Goal: Information Seeking & Learning: Learn about a topic

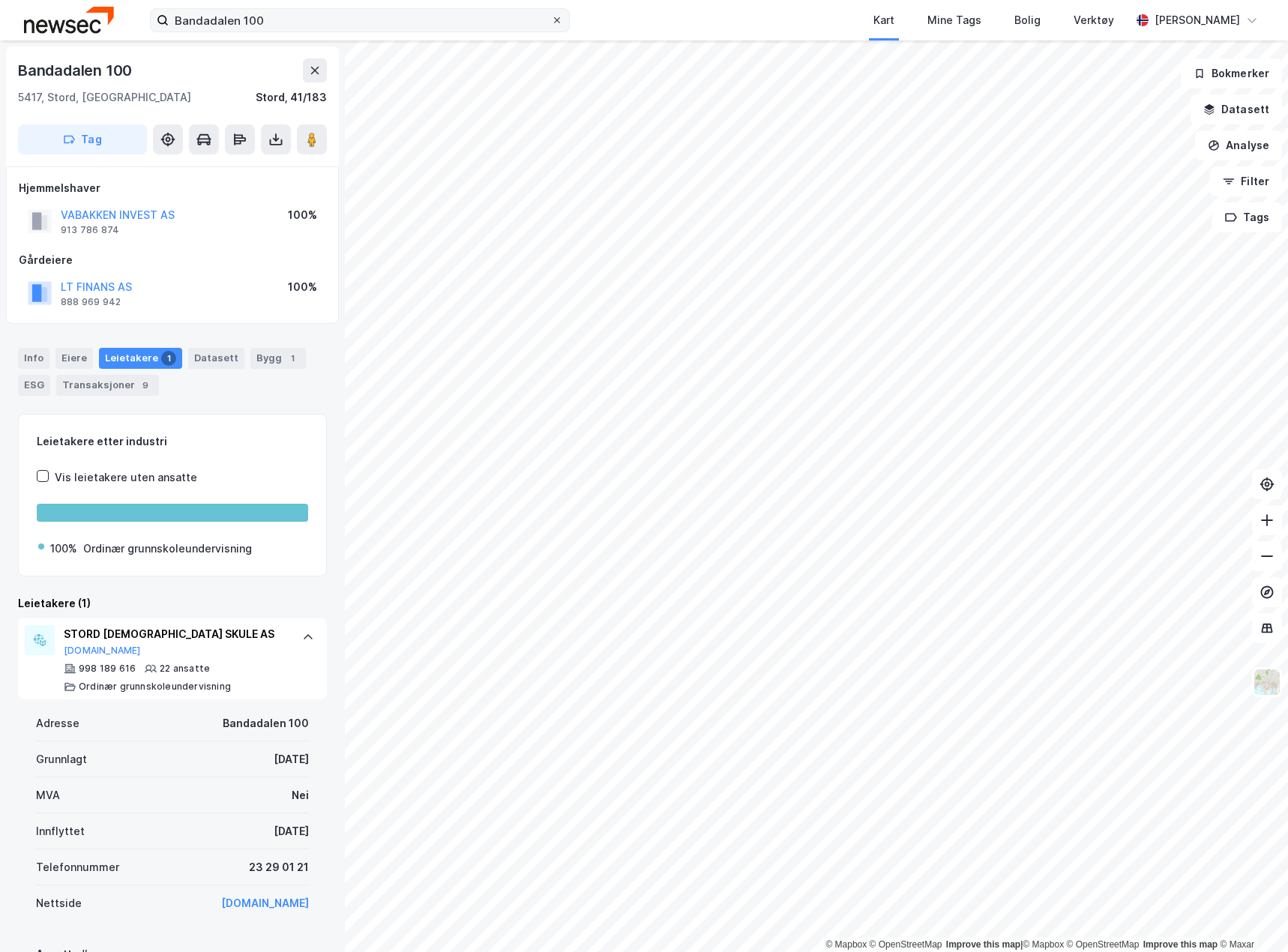
click at [560, 17] on icon at bounding box center [557, 20] width 9 height 9
click at [551, 17] on input "Bandadalen 100" at bounding box center [360, 20] width 383 height 22
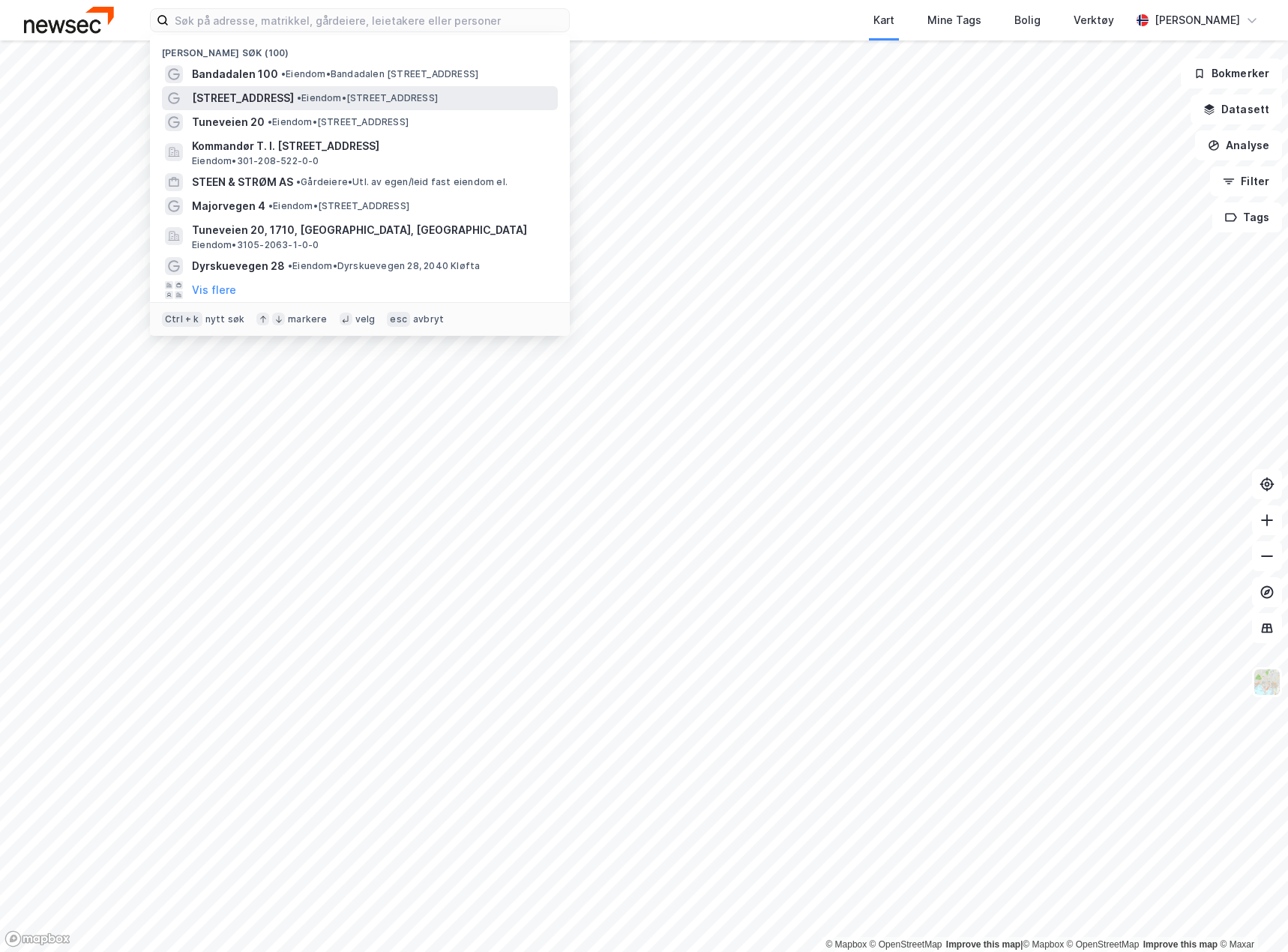
click at [244, 102] on span "[STREET_ADDRESS]" at bounding box center [243, 98] width 102 height 18
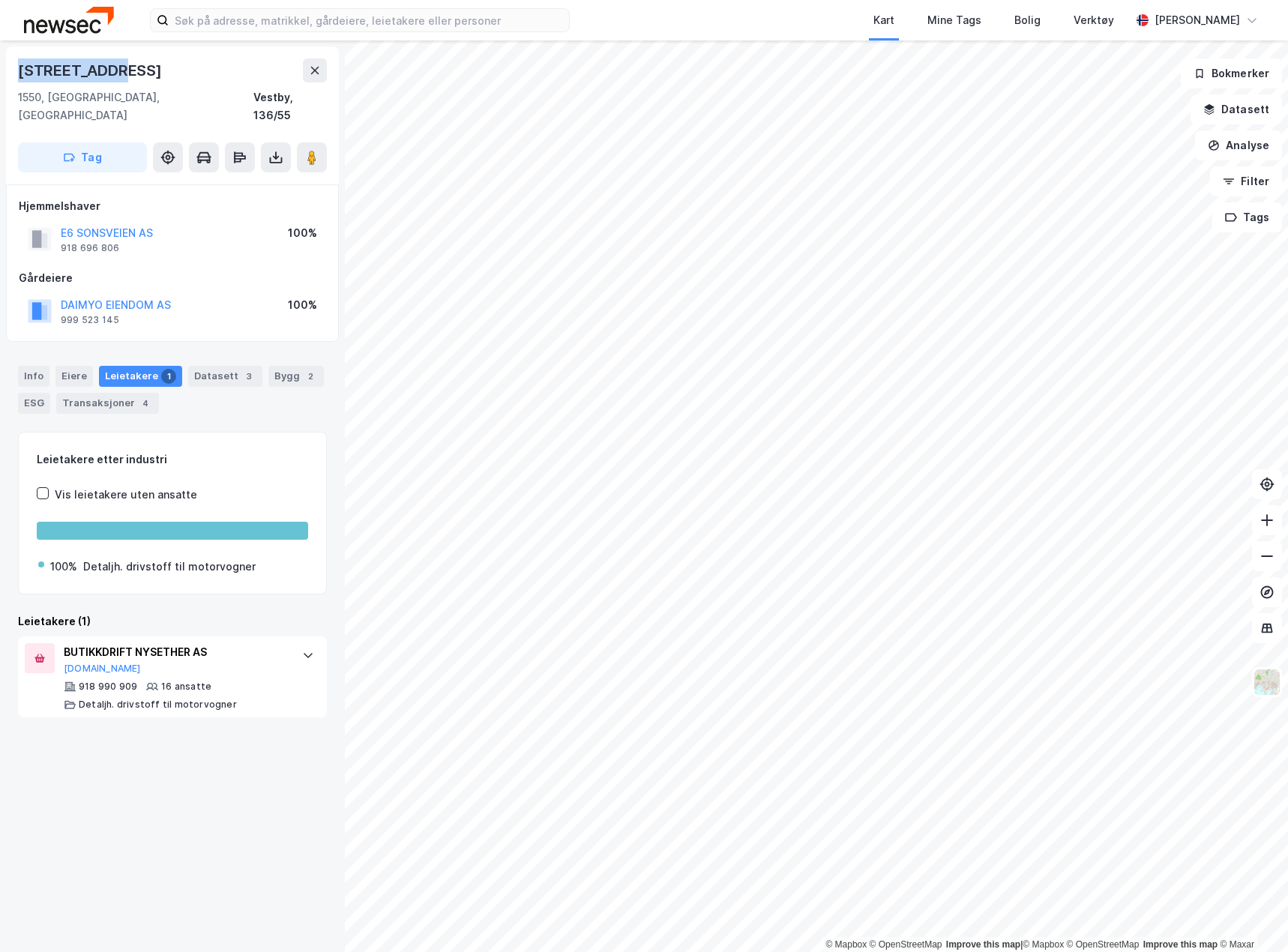
drag, startPoint x: 114, startPoint y: 70, endPoint x: 17, endPoint y: 75, distance: 97.1
click at [17, 75] on div "[STREET_ADDRESS]" at bounding box center [172, 116] width 333 height 138
copy div "[STREET_ADDRESS]"
click at [30, 366] on div "Info" at bounding box center [34, 377] width 31 height 21
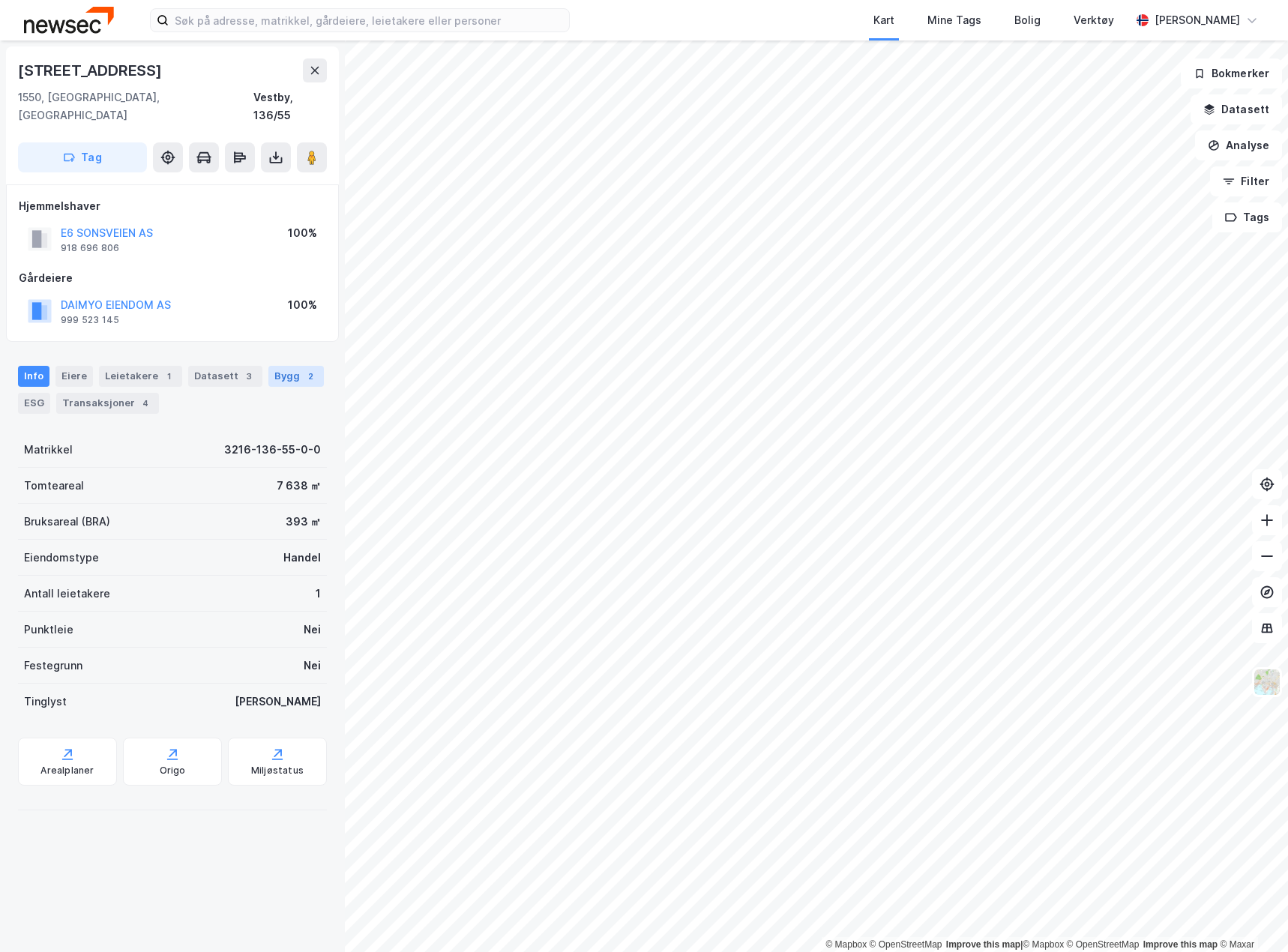
click at [288, 366] on div "Bygg 2" at bounding box center [297, 377] width 56 height 21
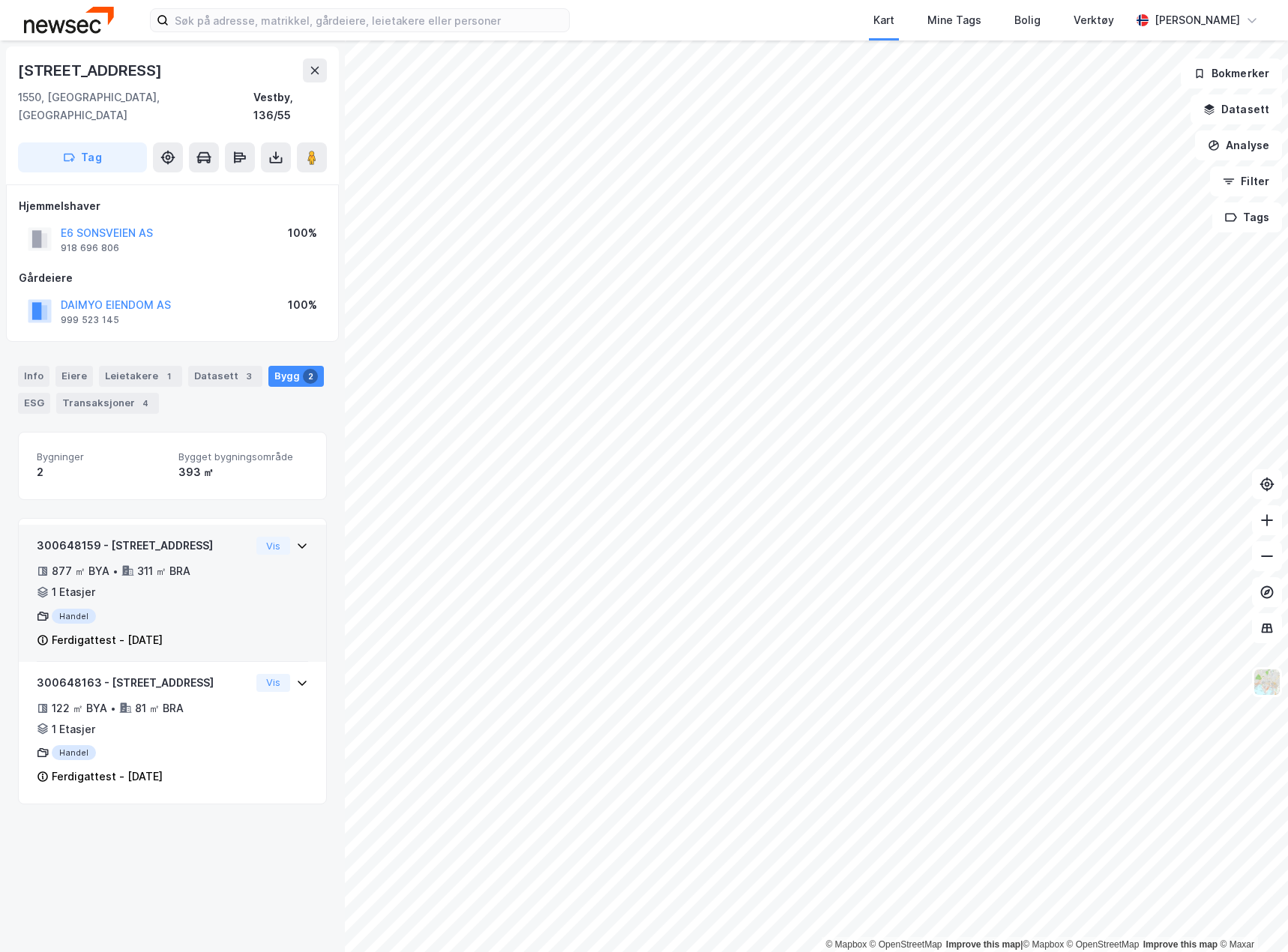
click at [226, 562] on div "877 ㎡ BYA • 311 ㎡ BRA • 1 Etasjer" at bounding box center [143, 582] width 214 height 39
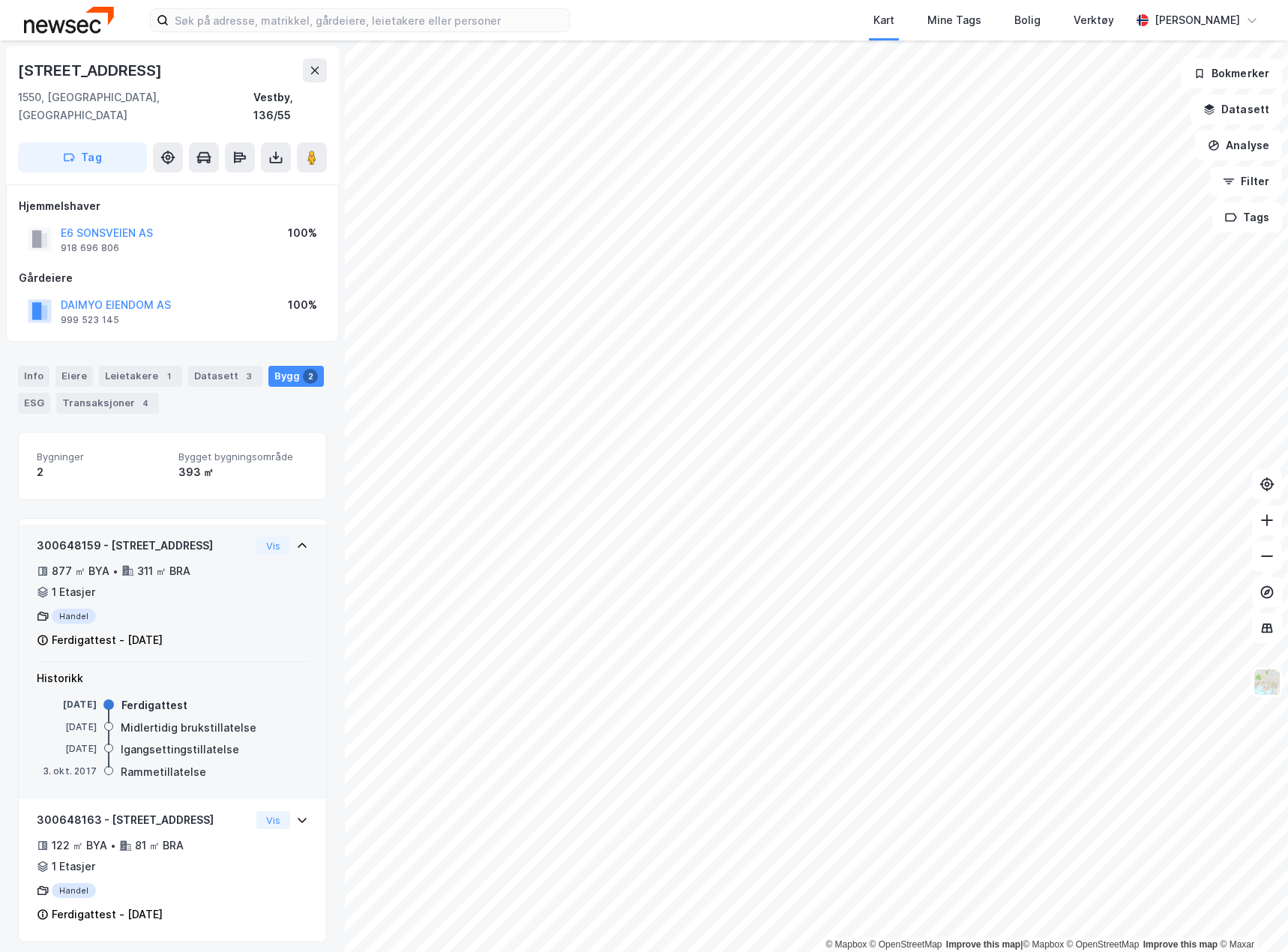
click at [226, 562] on div "877 ㎡ BYA • 311 ㎡ BRA • 1 Etasjer" at bounding box center [143, 582] width 214 height 39
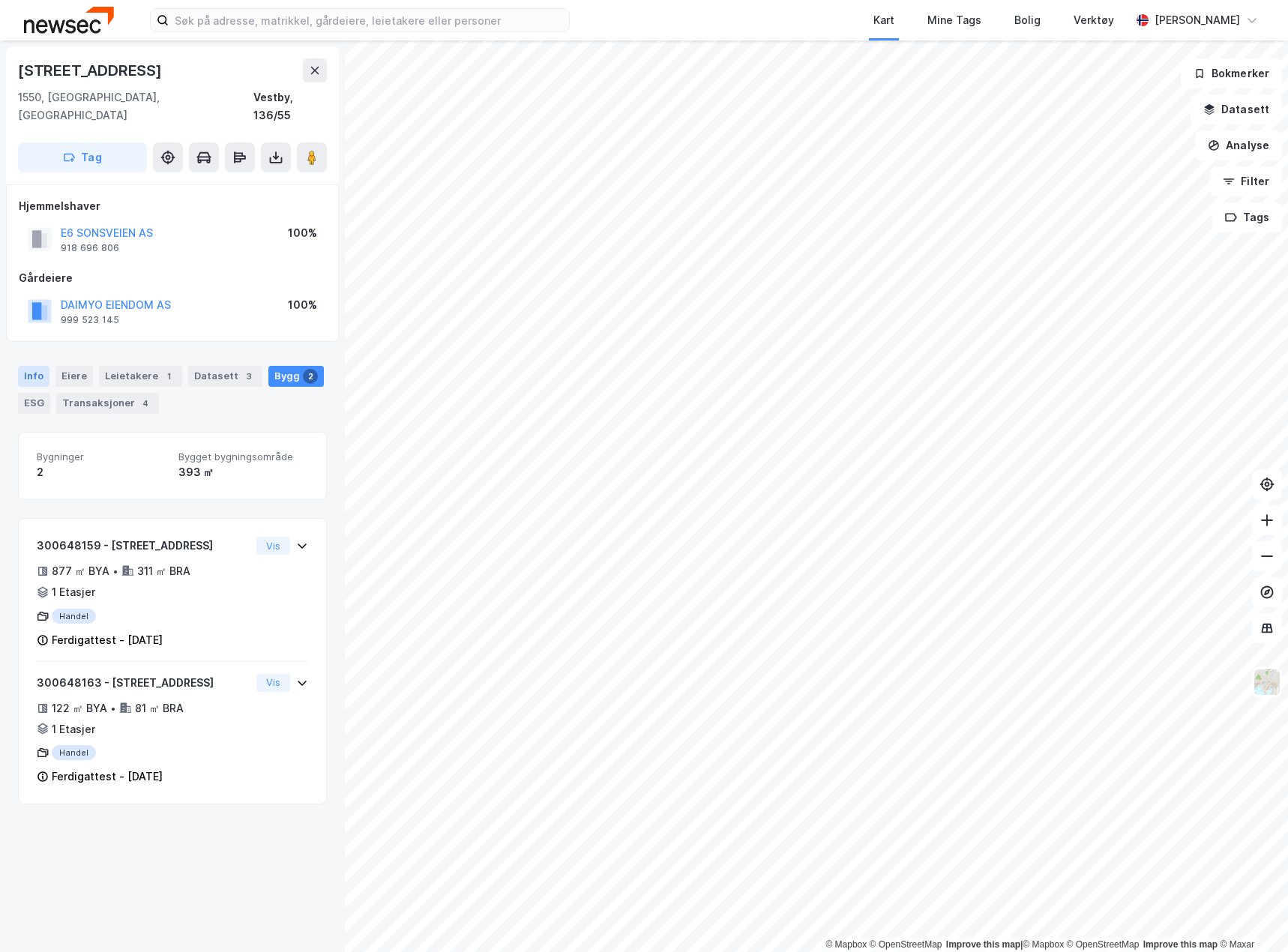
click at [41, 366] on div "Info" at bounding box center [34, 377] width 31 height 21
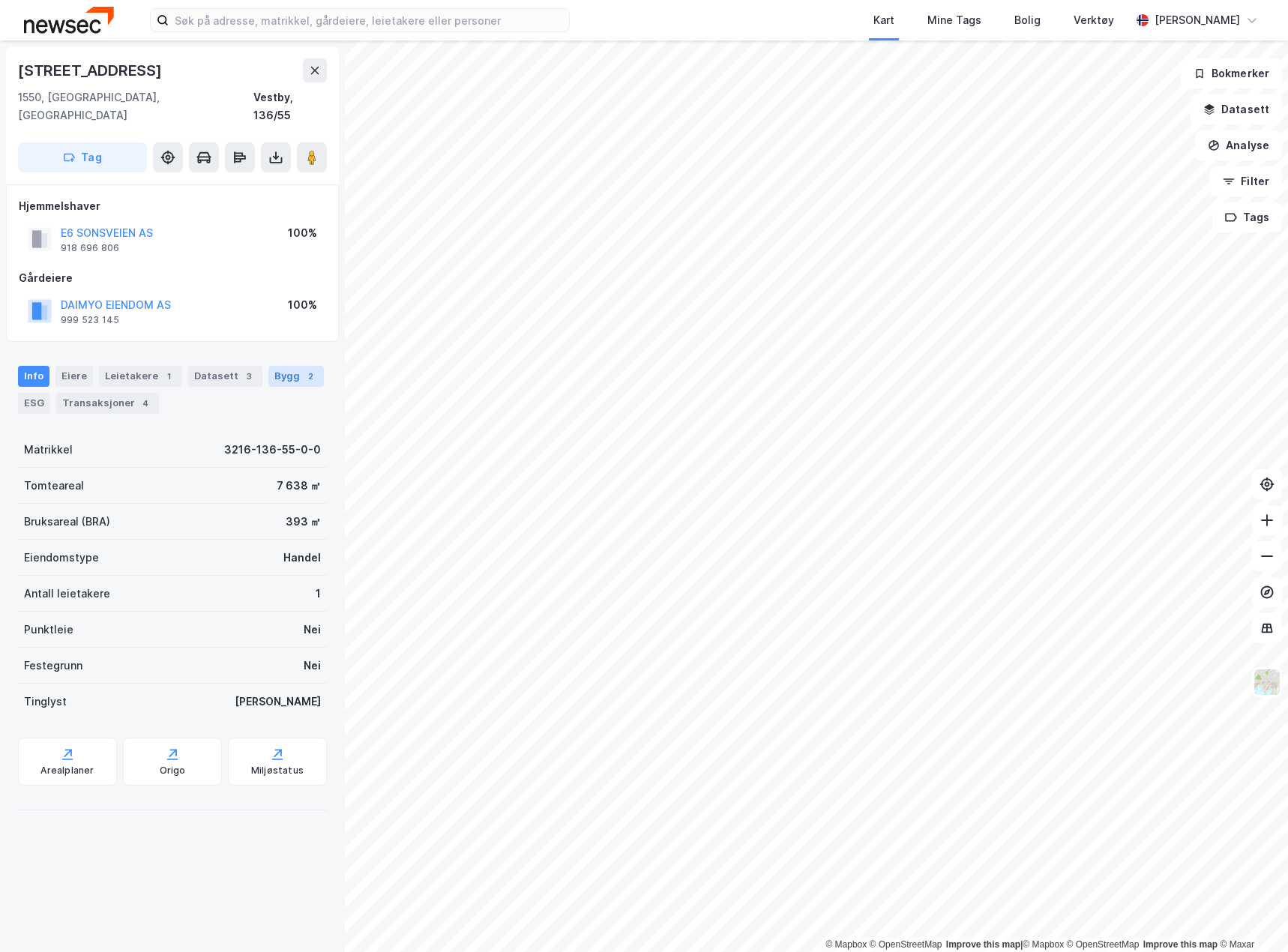
click at [273, 366] on div "Bygg 2" at bounding box center [297, 377] width 56 height 21
